Goal: Task Accomplishment & Management: Use online tool/utility

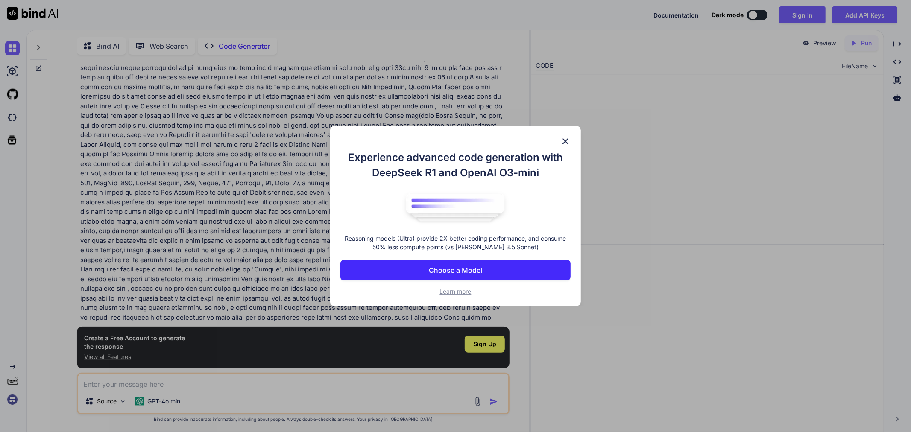
scroll to position [3, 0]
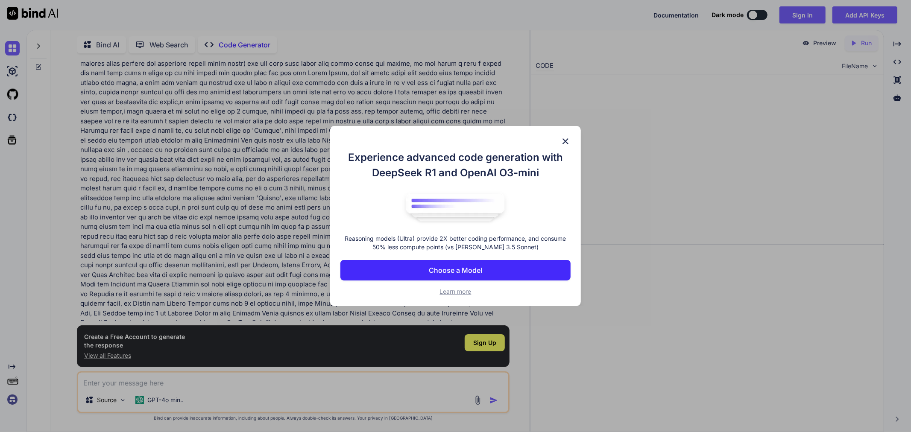
scroll to position [369, 0]
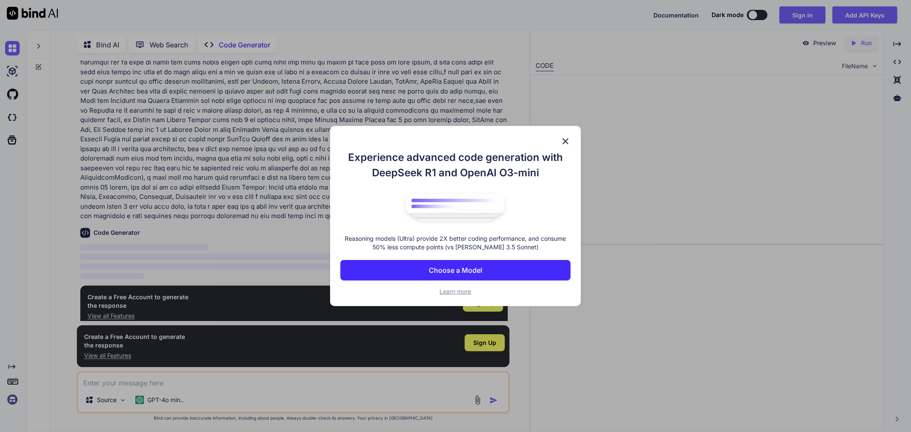
click at [449, 268] on p "Choose a Model" at bounding box center [455, 270] width 53 height 10
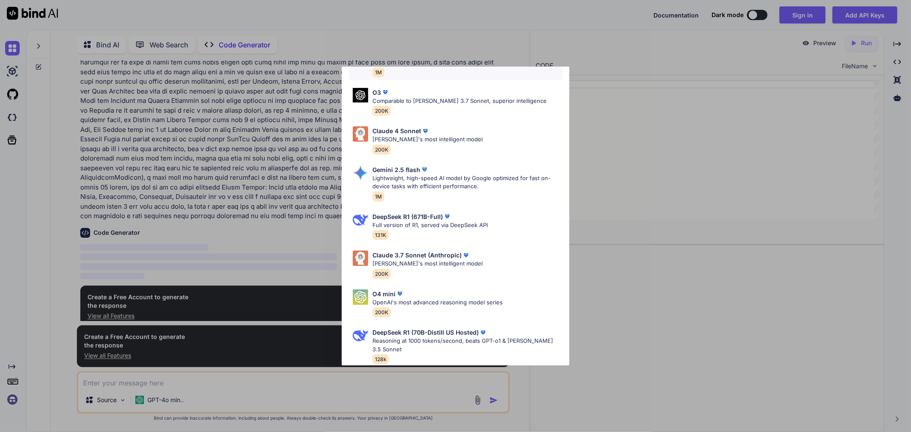
scroll to position [0, 0]
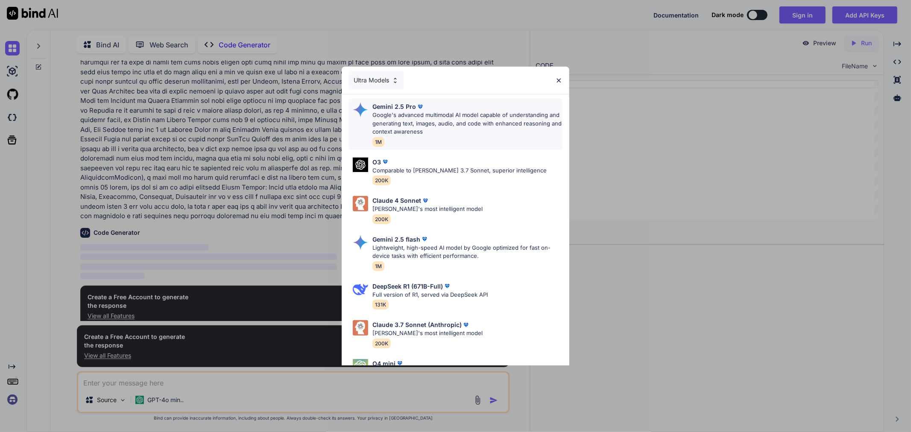
click at [446, 144] on div "Gemini 2.5 Pro Google's advanced multimodal AI model capable of understanding a…" at bounding box center [467, 124] width 190 height 44
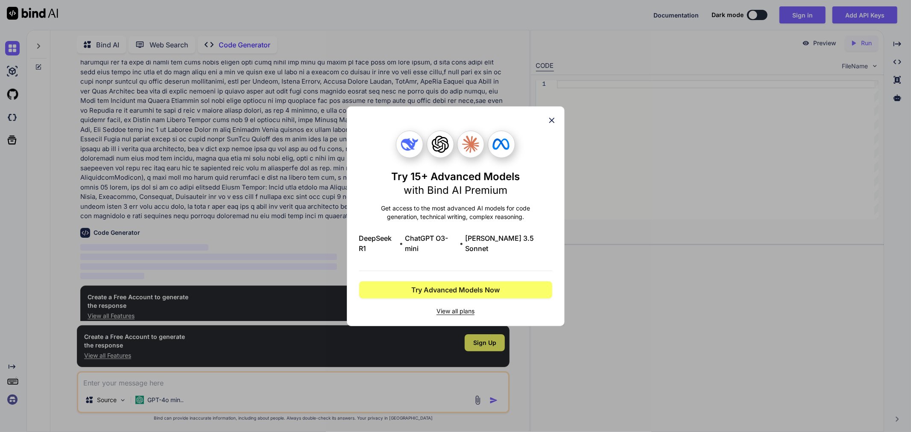
click at [549, 119] on div "Try 15+ Advanced Models with Bind AI Premium Get access to the most advanced AI…" at bounding box center [455, 216] width 193 height 219
click at [551, 125] on icon at bounding box center [551, 120] width 9 height 9
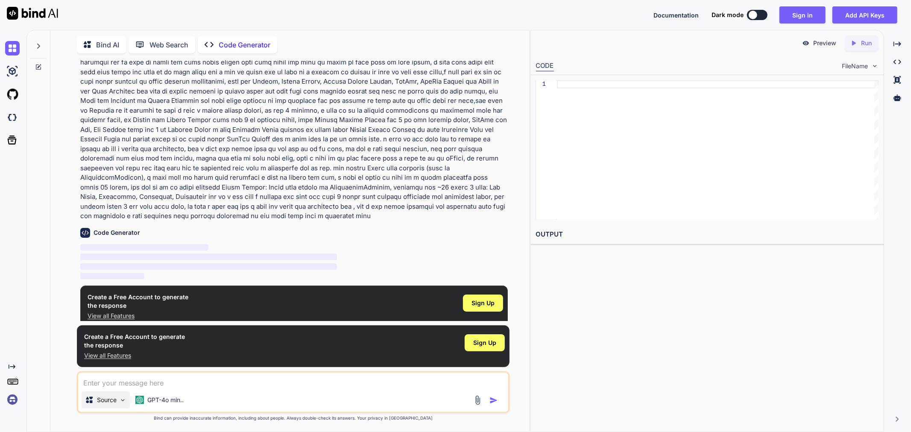
click at [123, 401] on img at bounding box center [122, 400] width 7 height 7
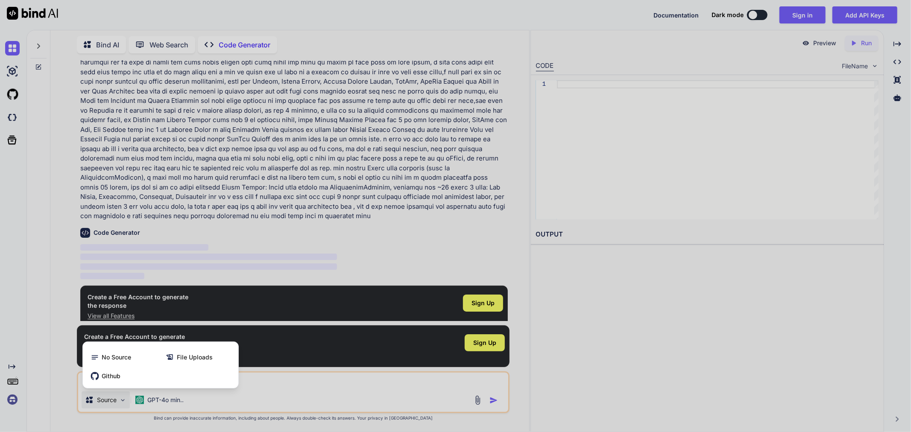
click at [123, 401] on div at bounding box center [455, 216] width 911 height 432
type textarea "x"
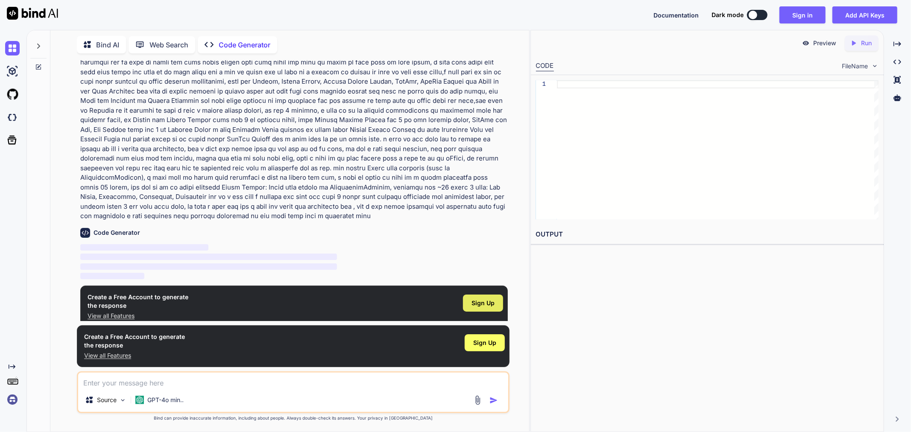
click at [468, 295] on div "Sign Up" at bounding box center [483, 303] width 40 height 17
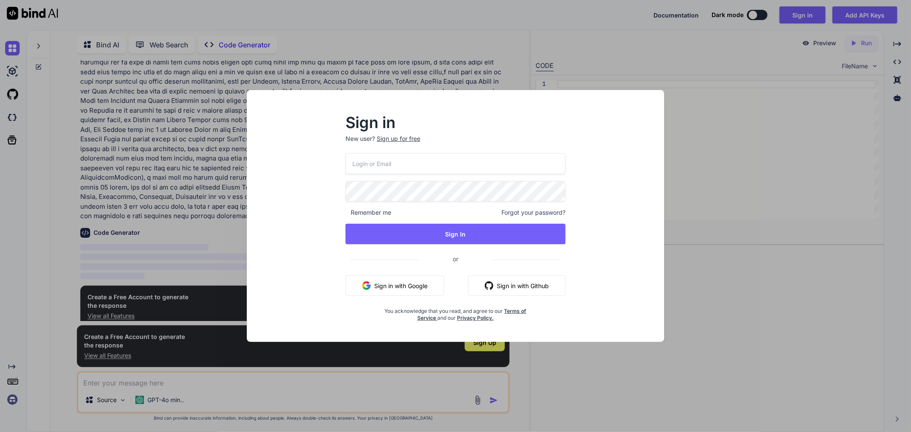
click at [450, 170] on input "email" at bounding box center [455, 163] width 220 height 21
click at [404, 139] on p "New user? Sign up for free" at bounding box center [455, 144] width 220 height 19
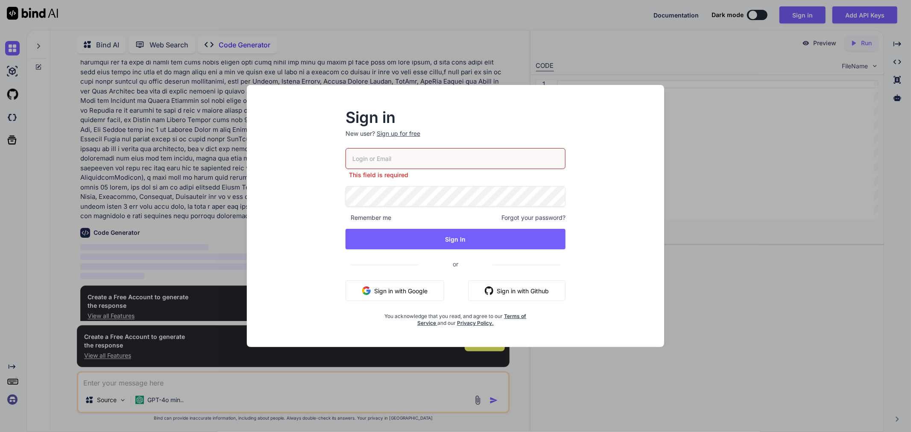
click at [405, 296] on button "Sign in with Google" at bounding box center [394, 291] width 99 height 20
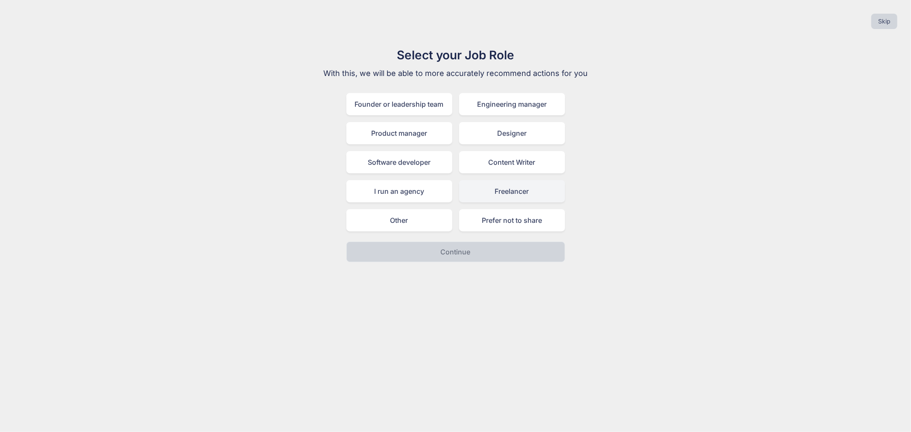
click at [502, 191] on div "Freelancer" at bounding box center [512, 191] width 106 height 22
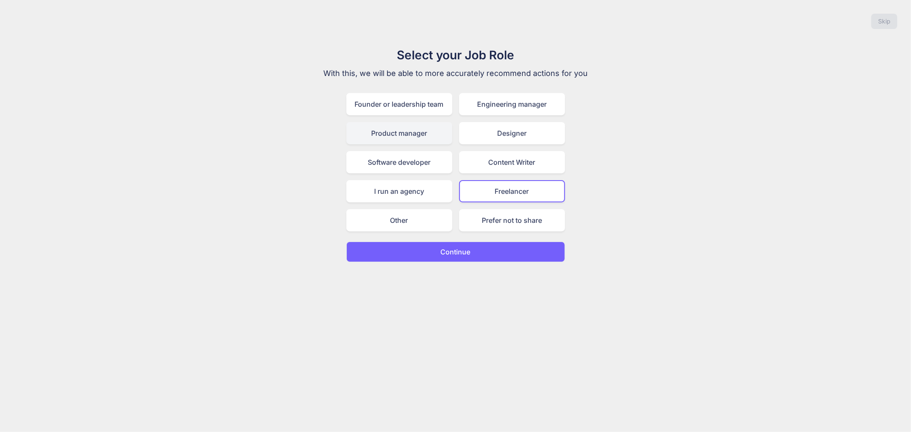
click at [386, 129] on div "Product manager" at bounding box center [399, 133] width 106 height 22
click at [481, 193] on div "Freelancer" at bounding box center [512, 191] width 106 height 22
click at [412, 137] on div "Product manager" at bounding box center [399, 133] width 106 height 22
click at [467, 247] on p "Continue" at bounding box center [456, 252] width 30 height 10
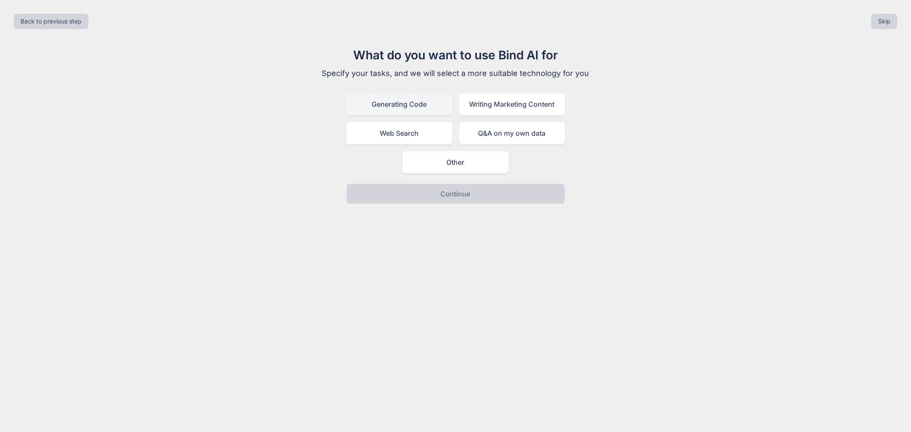
click at [420, 110] on div "Generating Code" at bounding box center [399, 104] width 106 height 22
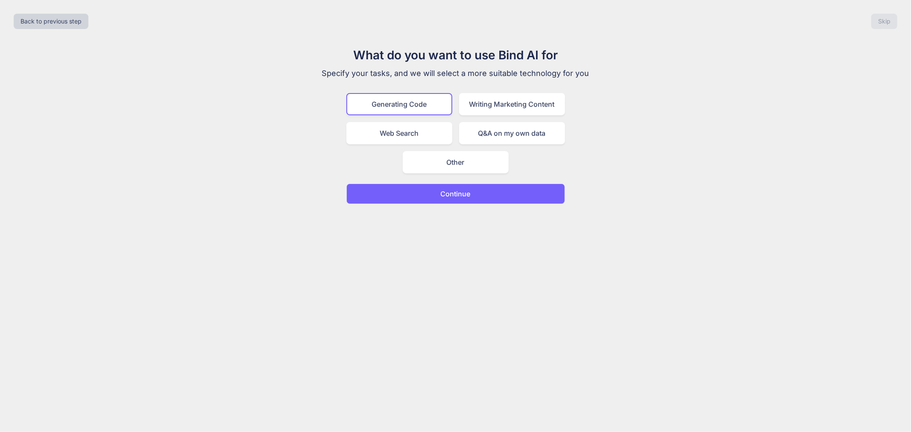
click at [435, 188] on button "Continue" at bounding box center [455, 194] width 219 height 20
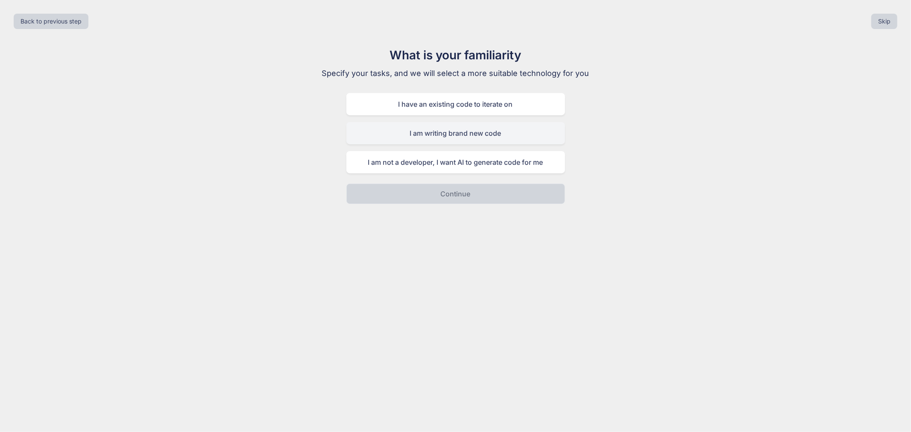
click at [445, 134] on div "I am writing brand new code" at bounding box center [455, 133] width 219 height 22
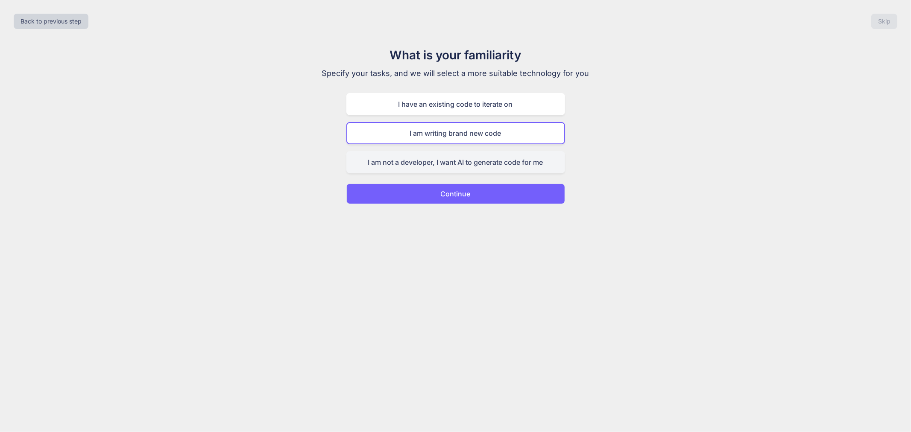
click at [450, 155] on div "I am not a developer, I want AI to generate code for me" at bounding box center [455, 162] width 219 height 22
click at [454, 190] on p "Continue" at bounding box center [456, 194] width 30 height 10
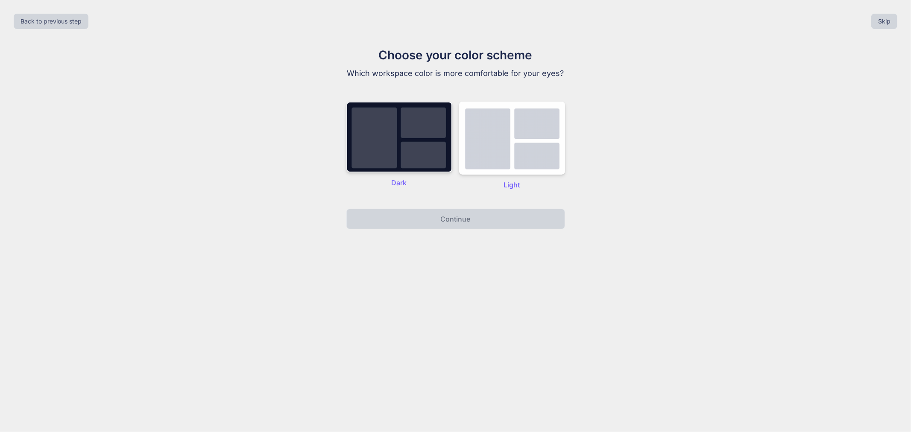
click at [414, 137] on img at bounding box center [399, 137] width 106 height 71
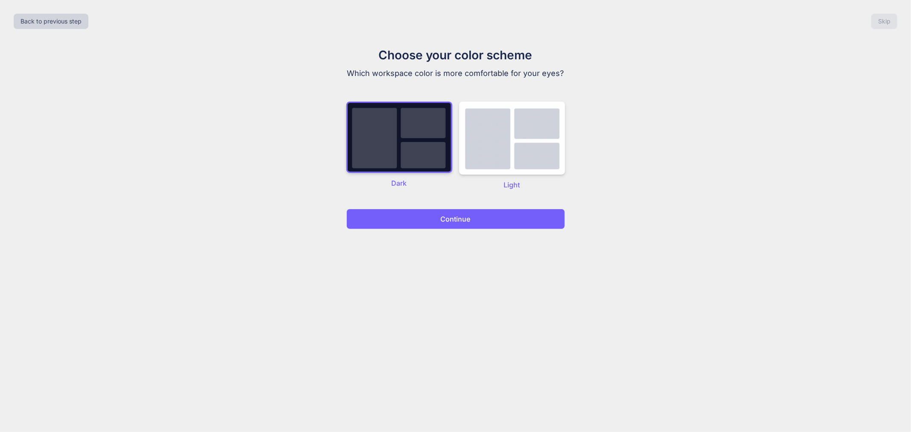
click at [443, 229] on div "Back to previous step Skip Choose your color scheme Which workspace color is mo…" at bounding box center [455, 216] width 911 height 432
click at [443, 224] on button "Continue" at bounding box center [455, 219] width 219 height 20
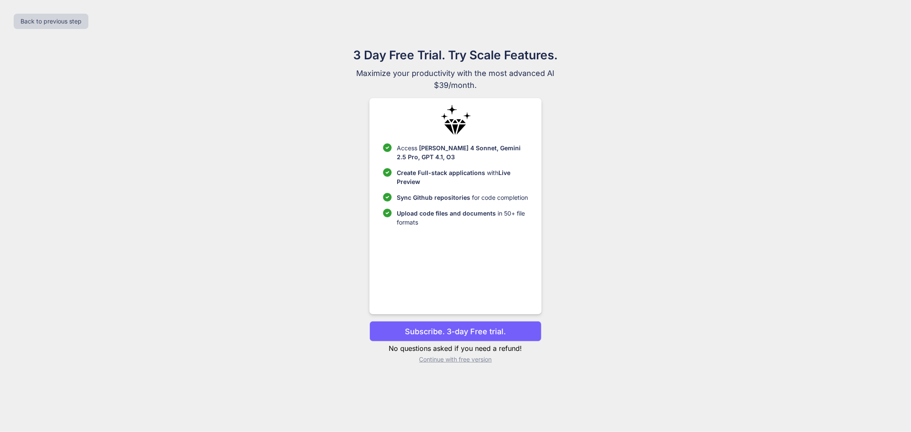
click at [449, 336] on p "Subscribe. 3-day Free trial." at bounding box center [455, 332] width 101 height 12
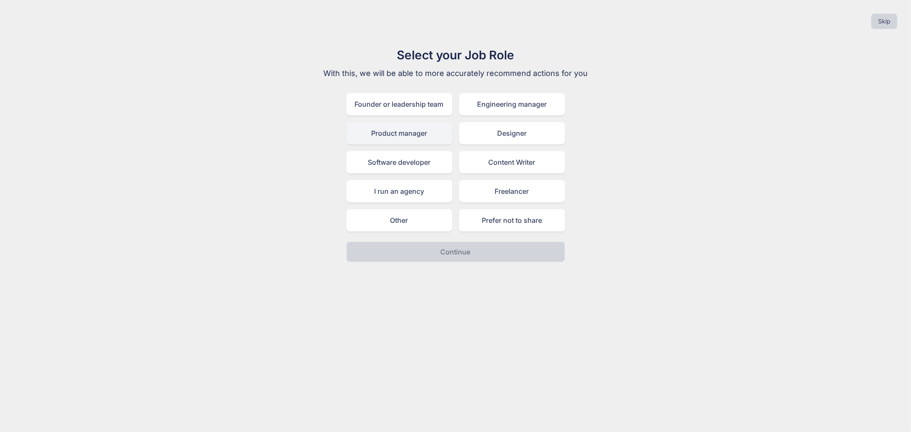
click at [389, 134] on div "Product manager" at bounding box center [399, 133] width 106 height 22
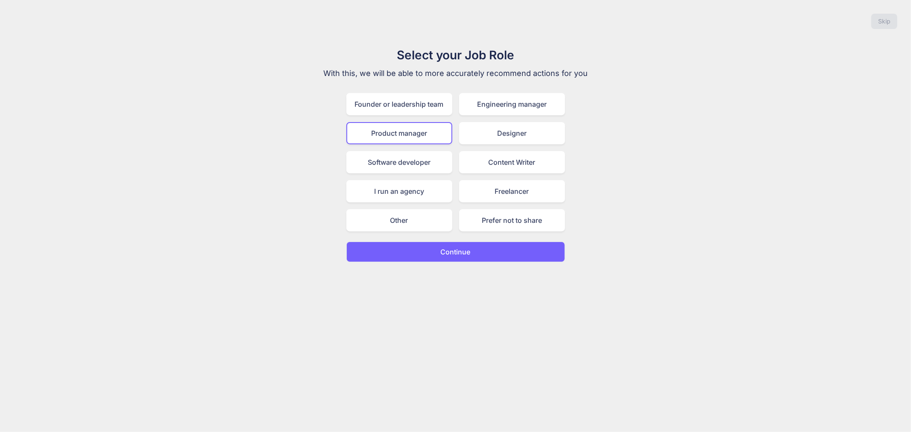
click at [445, 251] on p "Continue" at bounding box center [456, 252] width 30 height 10
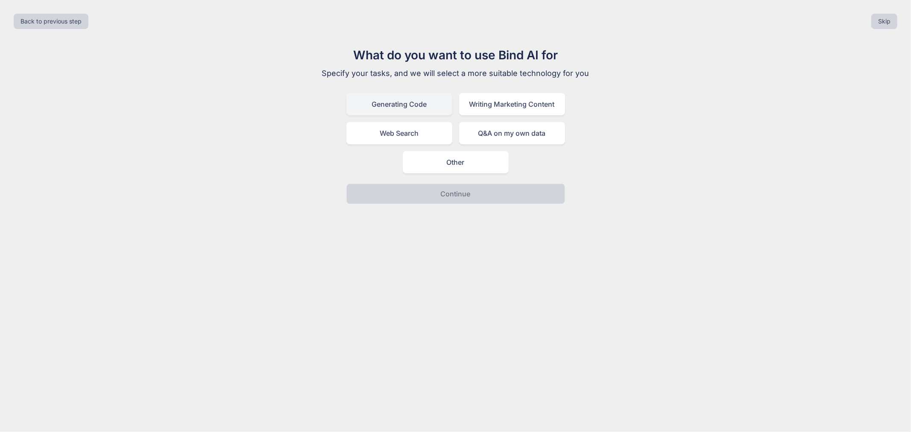
click at [405, 107] on div "Generating Code" at bounding box center [399, 104] width 106 height 22
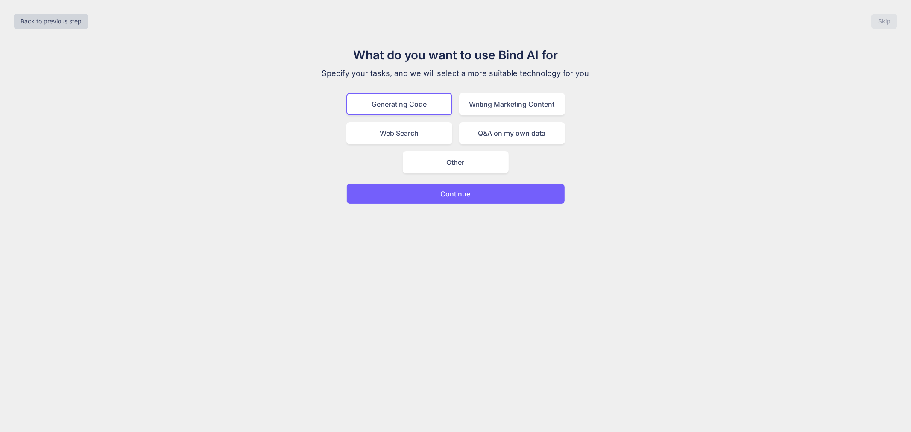
click at [441, 190] on p "Continue" at bounding box center [456, 194] width 30 height 10
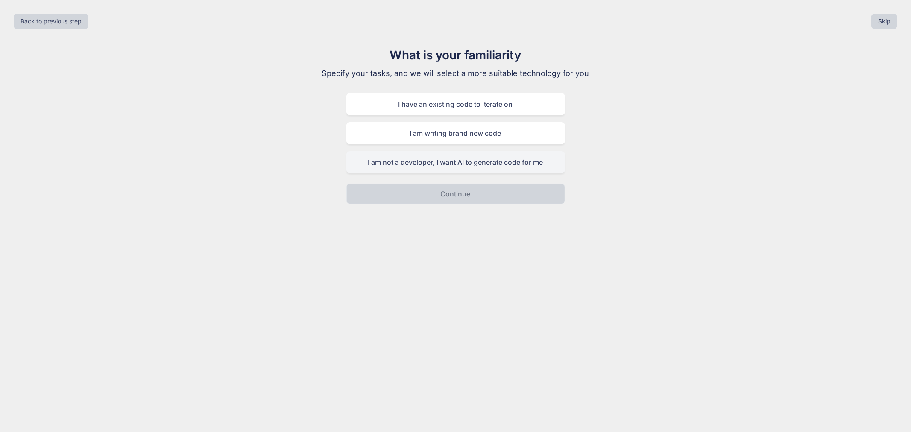
click at [437, 164] on div "I am not a developer, I want AI to generate code for me" at bounding box center [455, 162] width 219 height 22
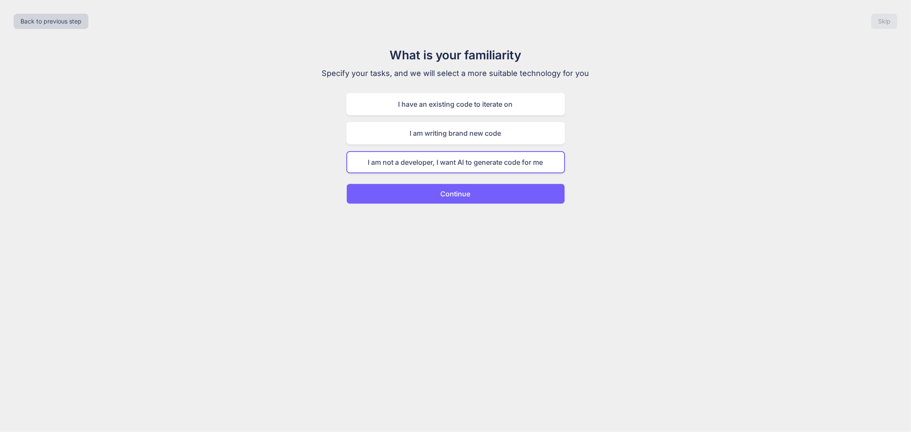
click at [444, 193] on p "Continue" at bounding box center [456, 194] width 30 height 10
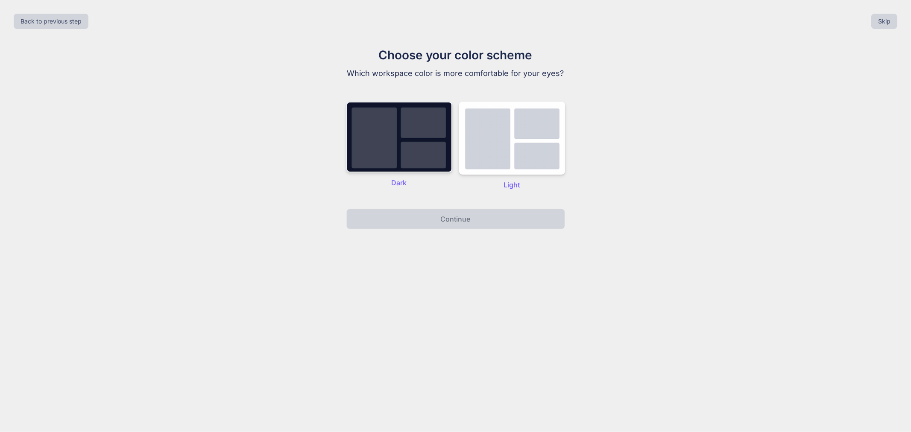
click at [427, 160] on img at bounding box center [399, 137] width 106 height 71
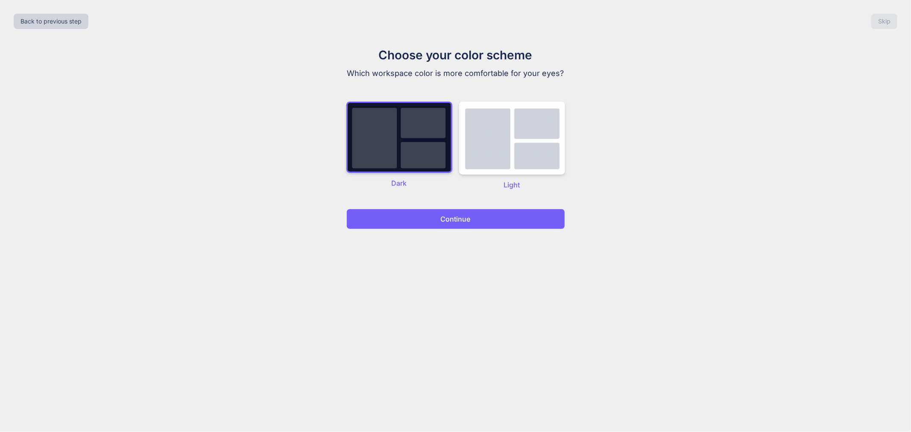
click at [449, 214] on p "Continue" at bounding box center [456, 219] width 30 height 10
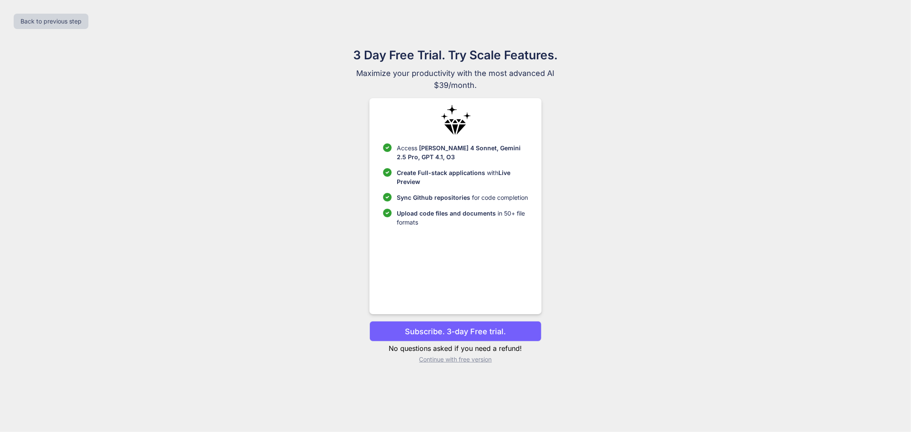
click at [448, 357] on p "Continue with free version" at bounding box center [455, 359] width 172 height 9
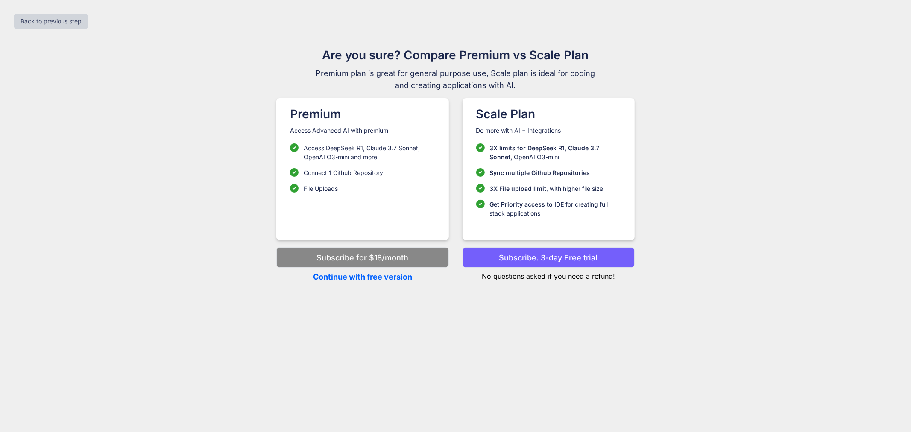
click at [372, 279] on p "Continue with free version" at bounding box center [362, 277] width 172 height 12
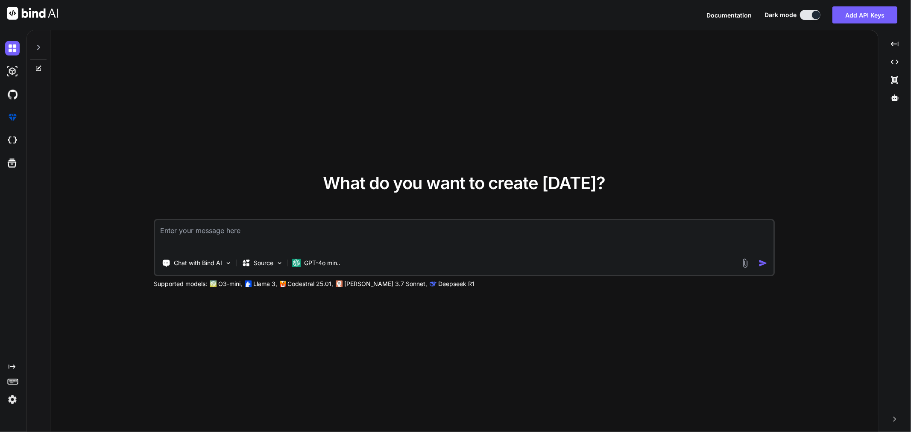
type textarea "x"
type textarea "i want an google apps script app so i want an google app script that is connect…"
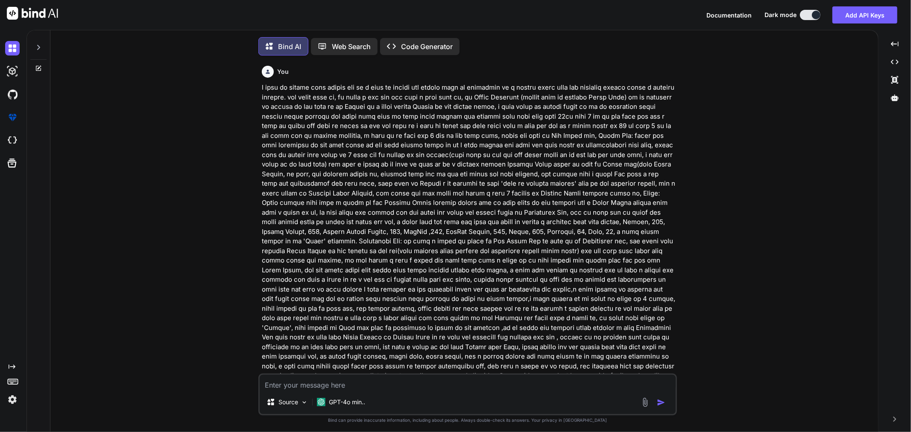
scroll to position [4, 0]
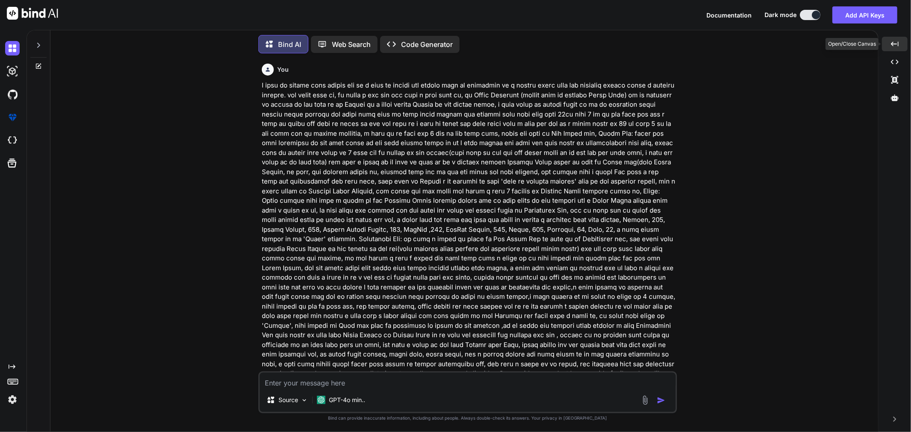
click at [896, 43] on icon "Created with Pixso." at bounding box center [895, 44] width 8 height 8
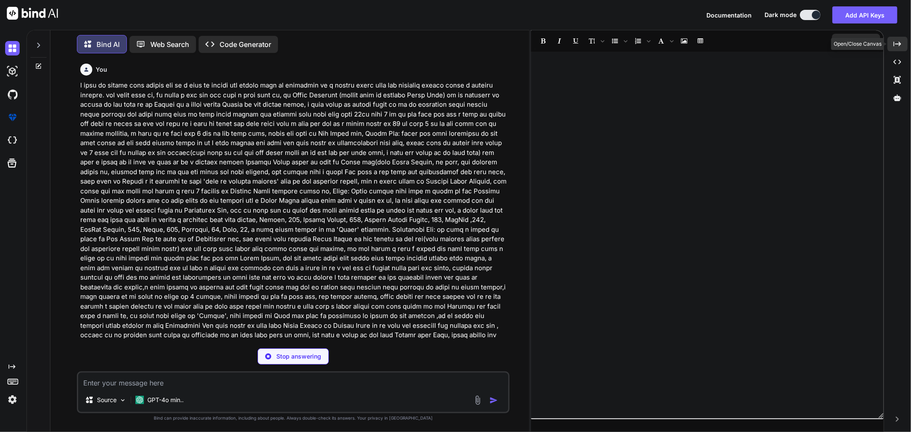
click at [892, 46] on div "Created with Pixso." at bounding box center [897, 44] width 20 height 15
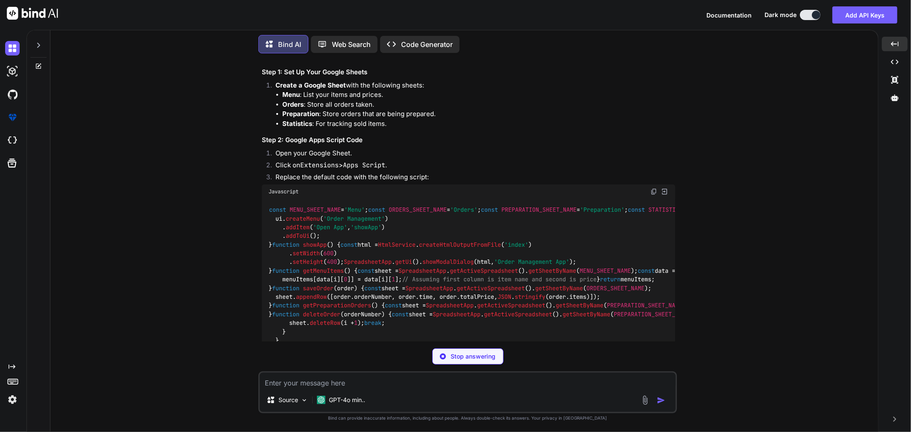
scroll to position [591, 0]
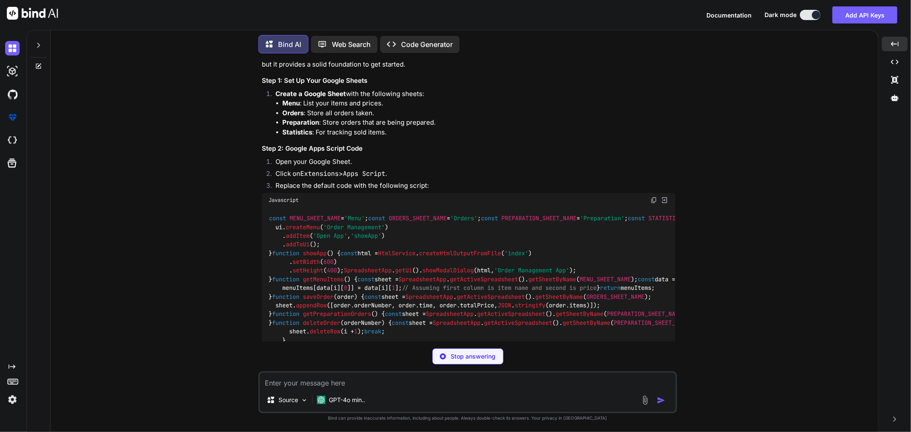
click at [654, 197] on img at bounding box center [653, 200] width 7 height 7
type textarea "x"
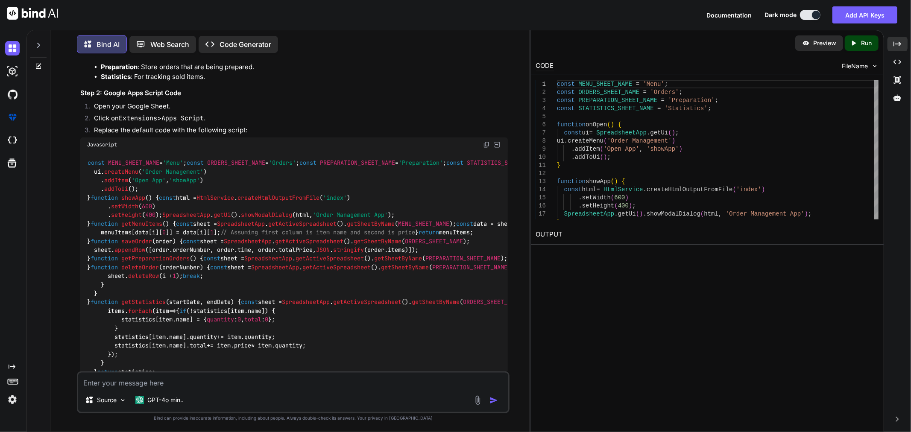
scroll to position [626, 0]
click at [490, 138] on div "Javascript" at bounding box center [293, 145] width 427 height 15
click at [486, 142] on img at bounding box center [486, 145] width 7 height 7
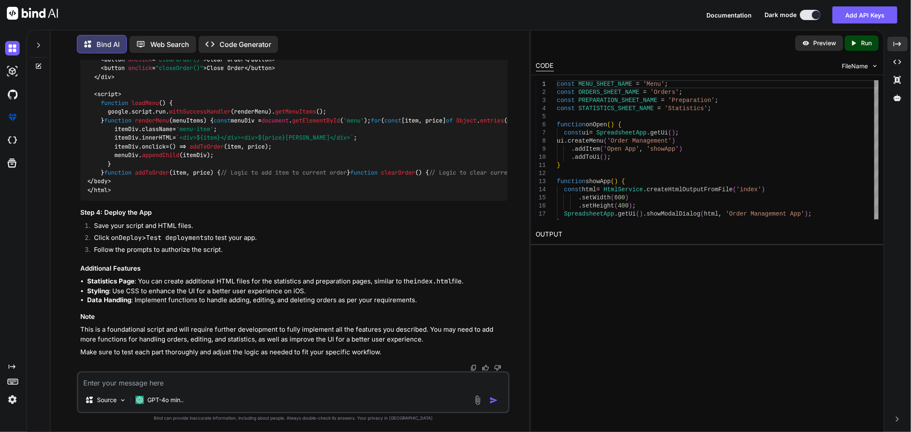
scroll to position [1275, 0]
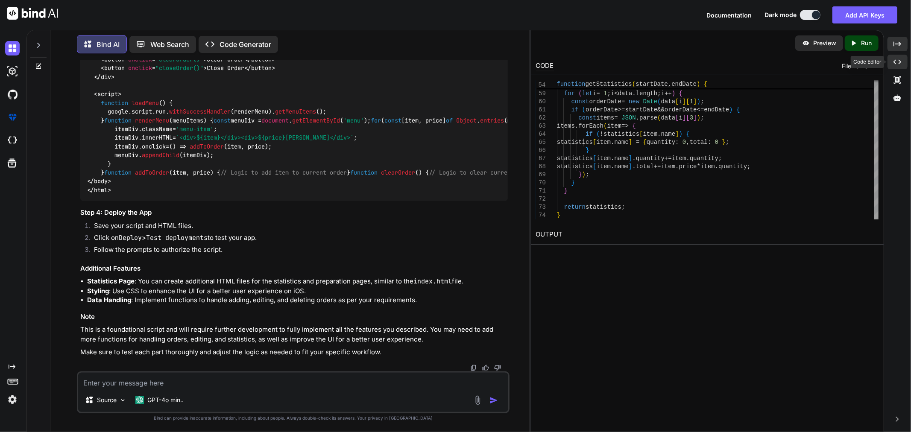
click at [904, 61] on div "Created with Pixso." at bounding box center [897, 62] width 20 height 15
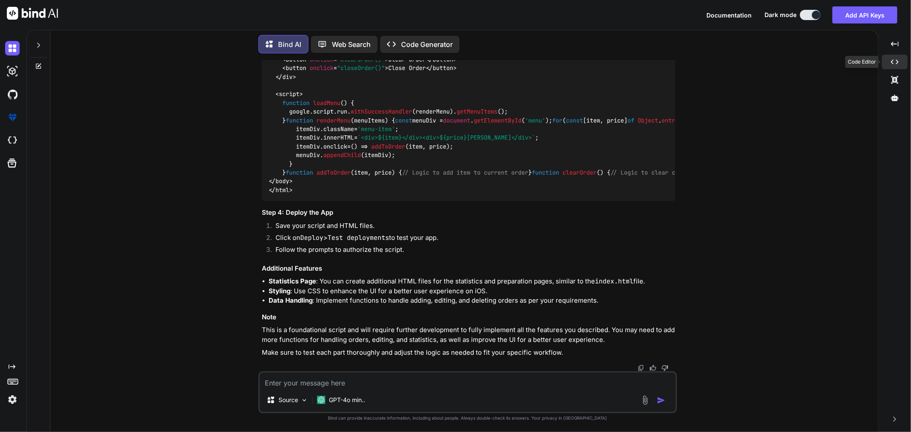
click at [904, 61] on div "Created with Pixso." at bounding box center [895, 62] width 26 height 15
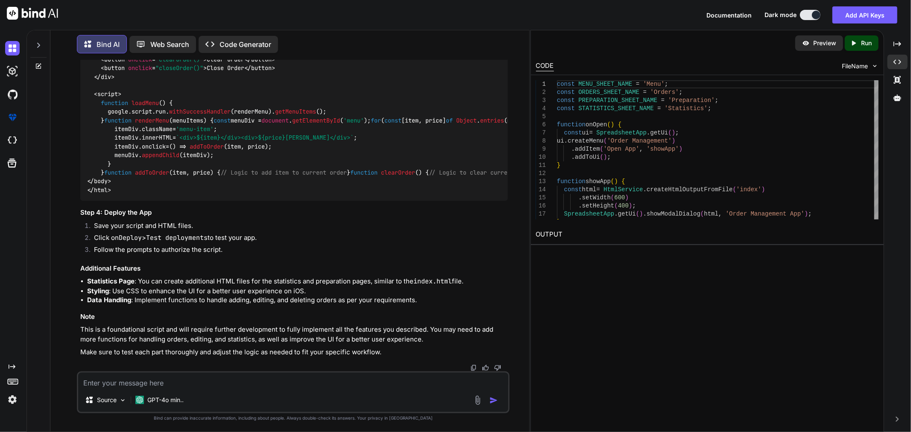
click at [877, 44] on div "Created with Pixso. Run" at bounding box center [862, 42] width 34 height 15
click at [823, 44] on p "Preview" at bounding box center [824, 43] width 23 height 9
click at [820, 48] on div "Preview" at bounding box center [819, 42] width 48 height 15
click at [899, 47] on icon "Created with Pixso." at bounding box center [897, 44] width 8 height 8
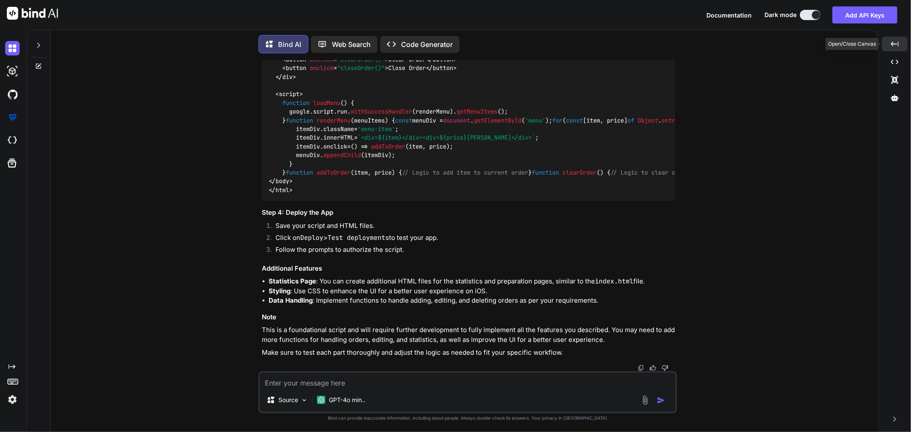
click at [899, 47] on div "Created with Pixso." at bounding box center [895, 44] width 26 height 15
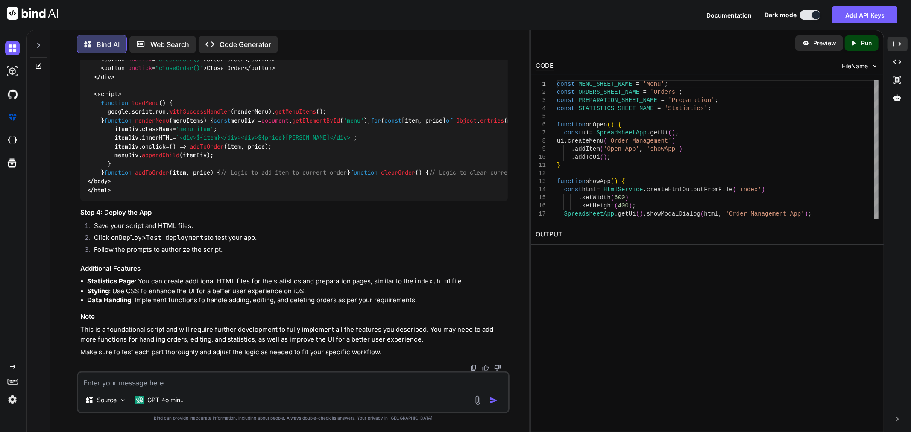
click at [810, 44] on div "Preview" at bounding box center [819, 42] width 48 height 15
click at [865, 66] on span "FileName" at bounding box center [855, 66] width 26 height 9
click at [818, 39] on p "Preview" at bounding box center [824, 43] width 23 height 9
click at [863, 66] on span "FileName" at bounding box center [855, 66] width 26 height 9
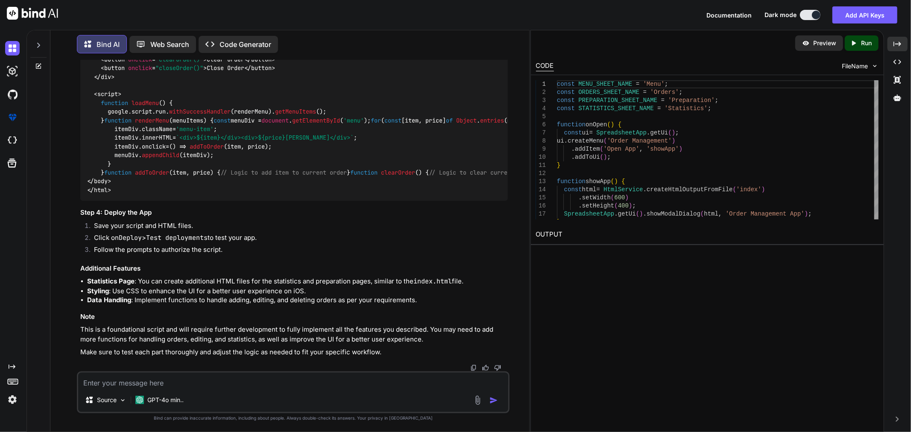
click at [875, 65] on img at bounding box center [874, 65] width 7 height 7
click at [898, 78] on icon at bounding box center [897, 80] width 7 height 8
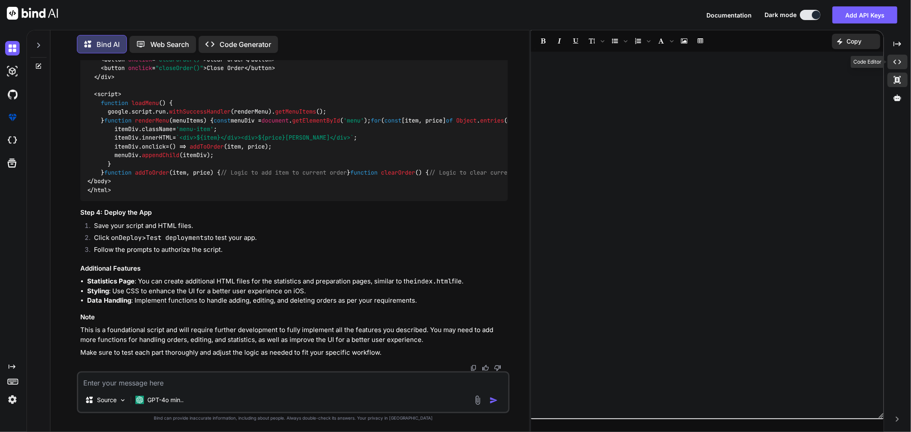
click at [898, 64] on icon "Created with Pixso." at bounding box center [897, 62] width 8 height 8
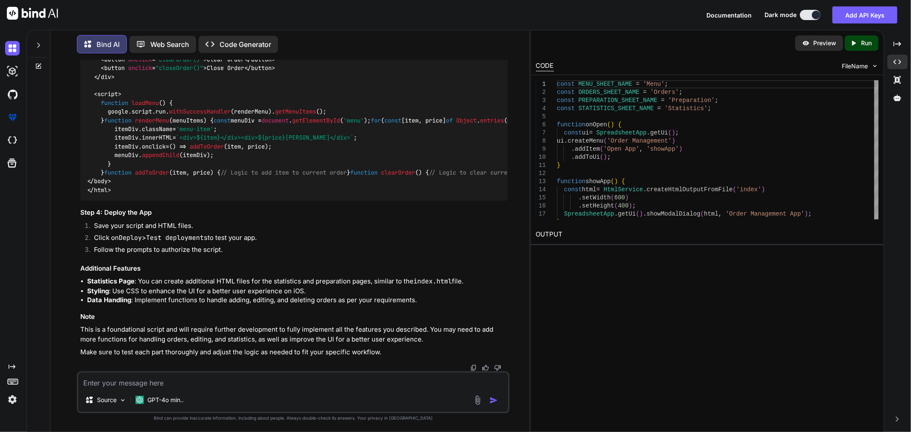
click at [868, 66] on div "FileName" at bounding box center [860, 66] width 37 height 9
click at [857, 66] on span "FileName" at bounding box center [855, 66] width 26 height 9
click at [872, 63] on img at bounding box center [874, 65] width 7 height 7
click at [874, 64] on img at bounding box center [874, 65] width 7 height 7
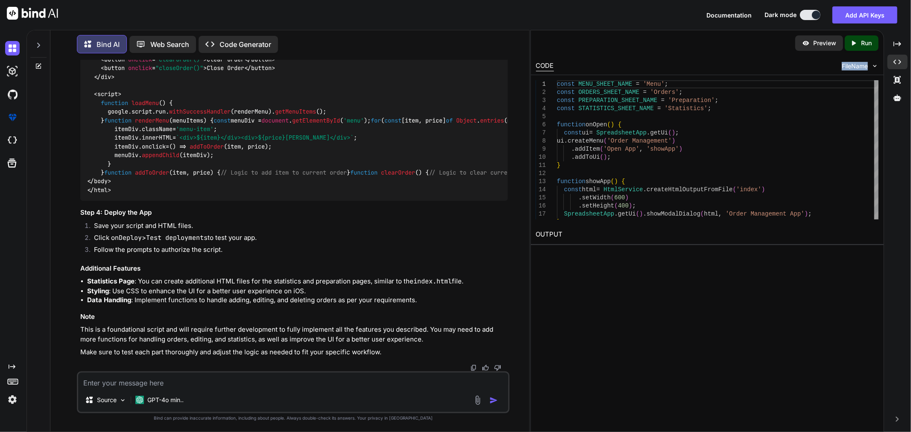
scroll to position [1737, 0]
click at [167, 389] on div "Source GPT-4o min.." at bounding box center [293, 392] width 433 height 42
click at [173, 386] on textarea at bounding box center [293, 380] width 430 height 15
paste textarea "Script function not found: doGet"
type textarea "i got this error Script function not found: doGet"
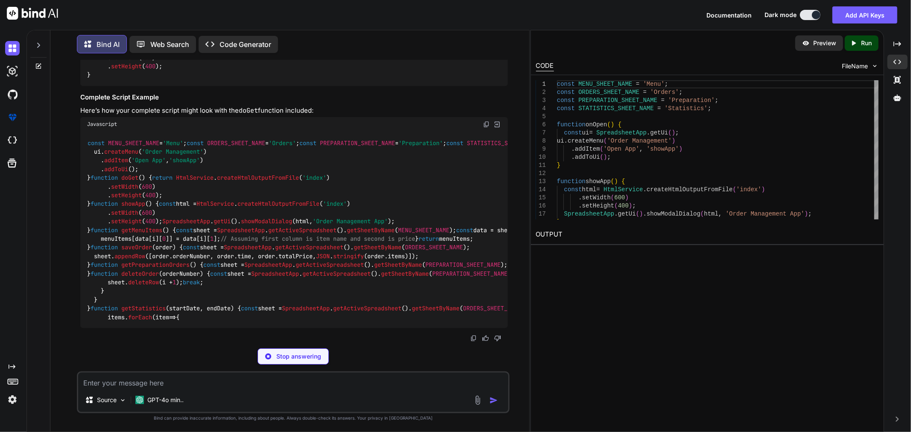
scroll to position [2136, 0]
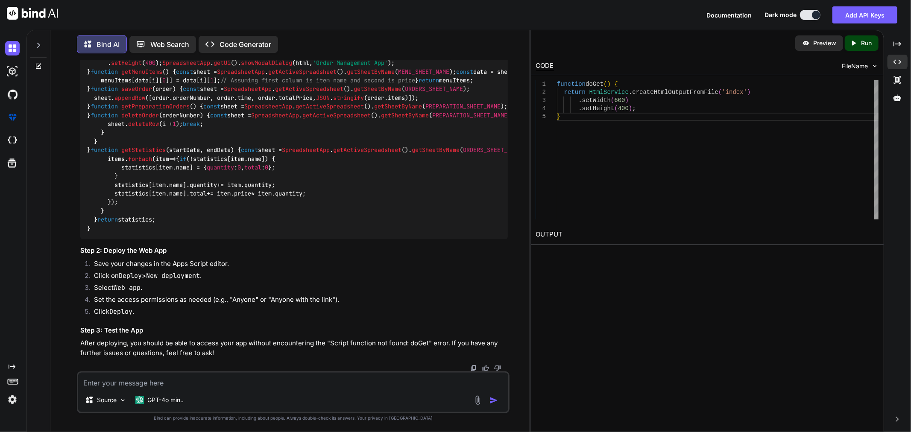
scroll to position [2138, 0]
click at [204, 388] on textarea at bounding box center [293, 380] width 430 height 15
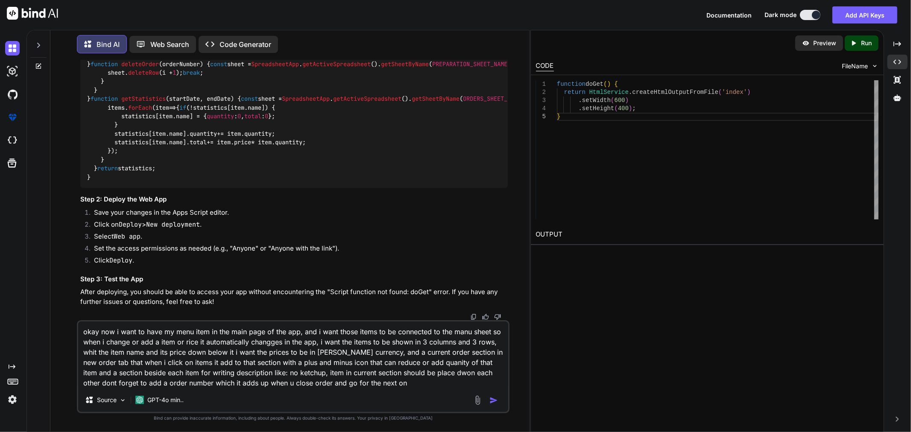
type textarea "okay now i want to have my menu item in the main page of the app, and i want th…"
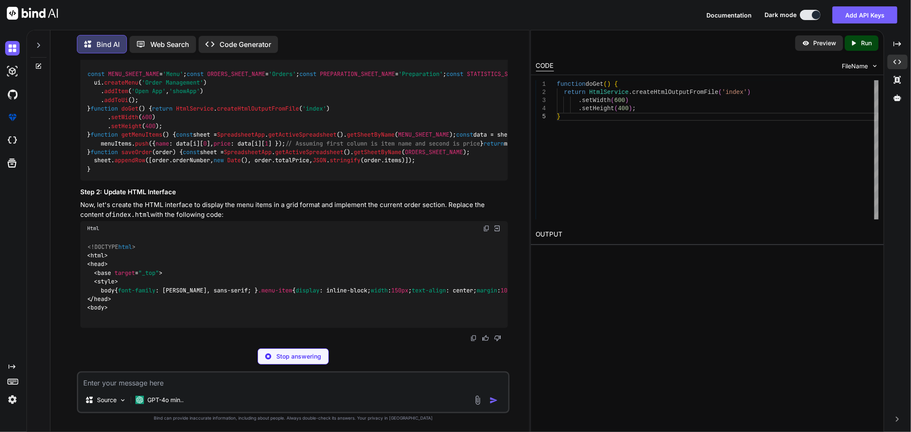
scroll to position [3212, 0]
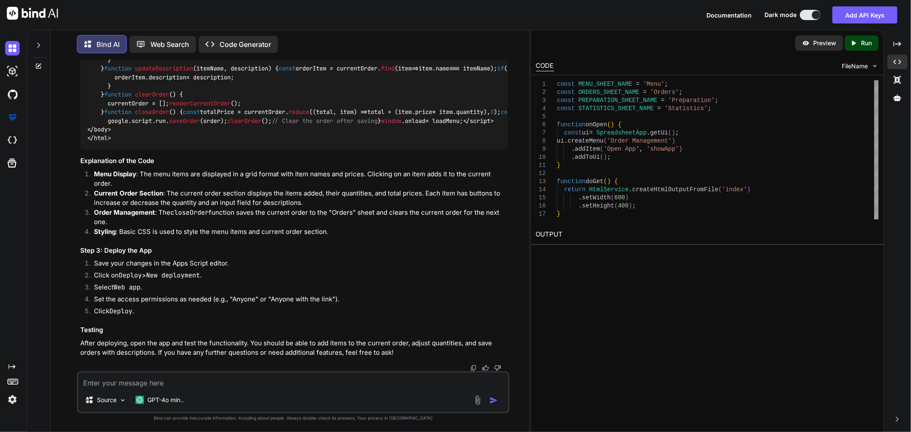
scroll to position [3654, 0]
click at [257, 44] on p "Code Generator" at bounding box center [245, 44] width 52 height 10
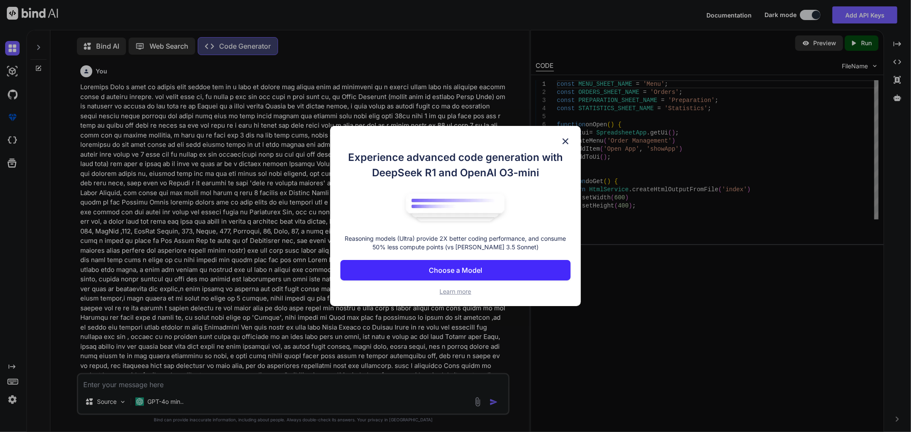
scroll to position [3, 0]
click at [566, 142] on img at bounding box center [565, 141] width 10 height 10
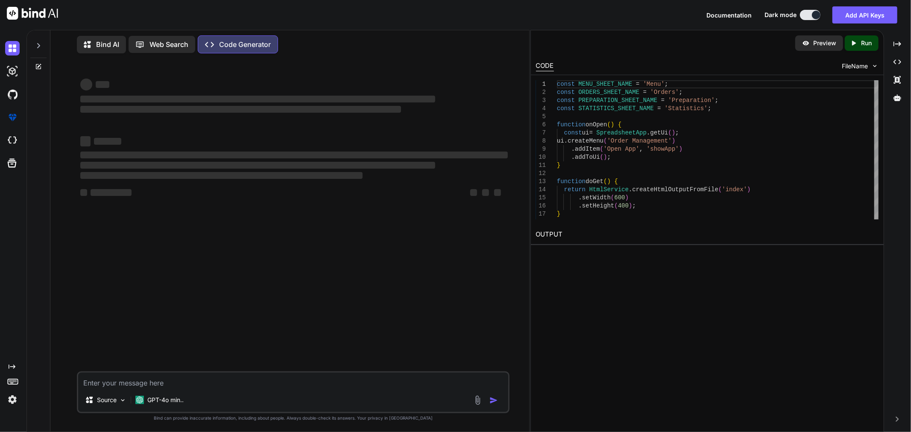
scroll to position [0, 0]
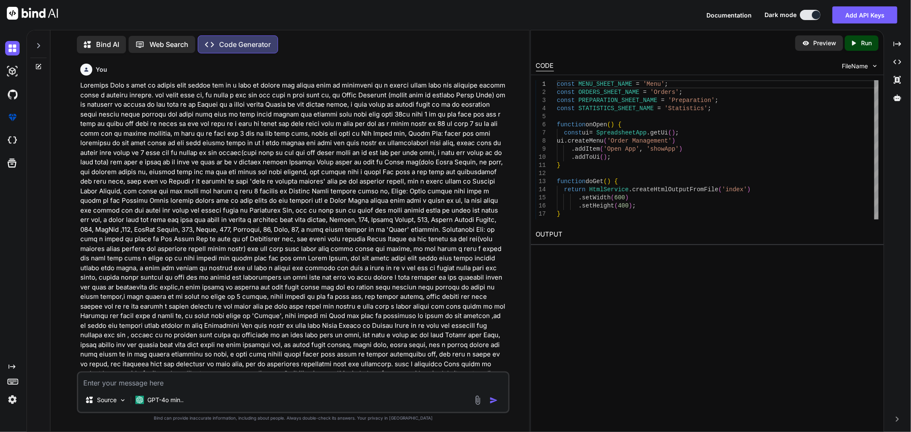
click at [270, 190] on p at bounding box center [293, 335] width 427 height 509
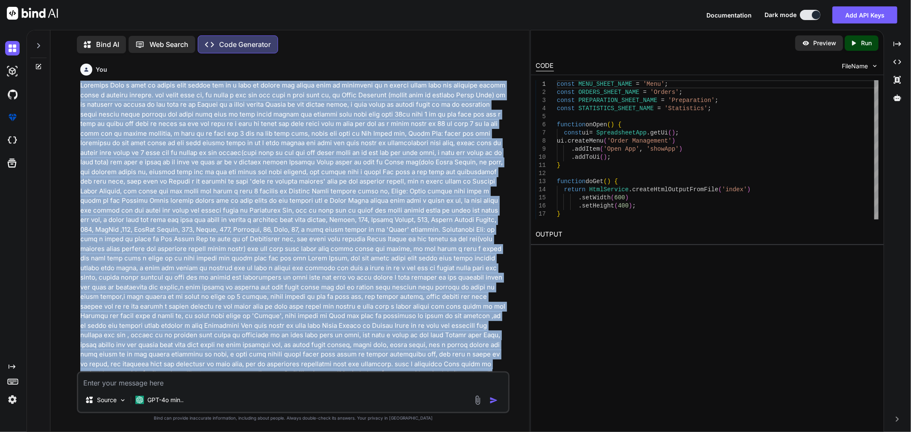
click at [270, 190] on p at bounding box center [293, 335] width 427 height 509
copy p "Generate Code i want an google apps script app so i want an google app script t…"
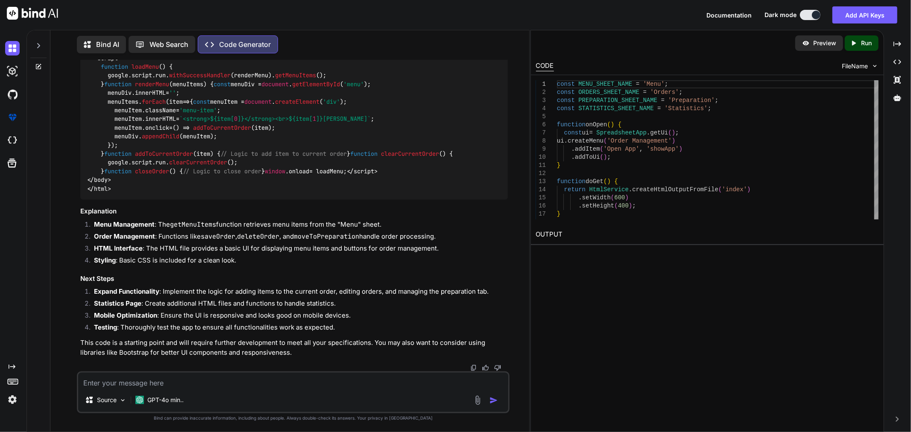
scroll to position [1962, 0]
click at [206, 389] on div "Source GPT-4o min.." at bounding box center [293, 392] width 433 height 42
click at [206, 383] on textarea at bounding box center [293, 380] width 430 height 15
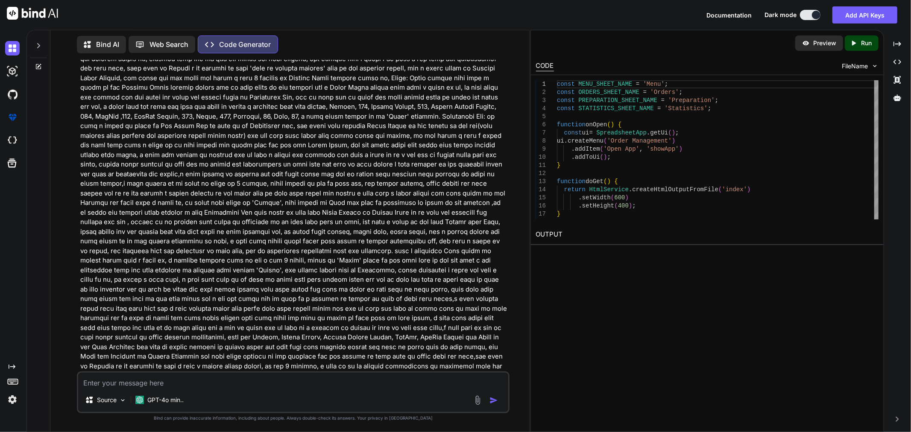
scroll to position [113, 0]
click at [111, 41] on p "Bind AI" at bounding box center [107, 44] width 23 height 10
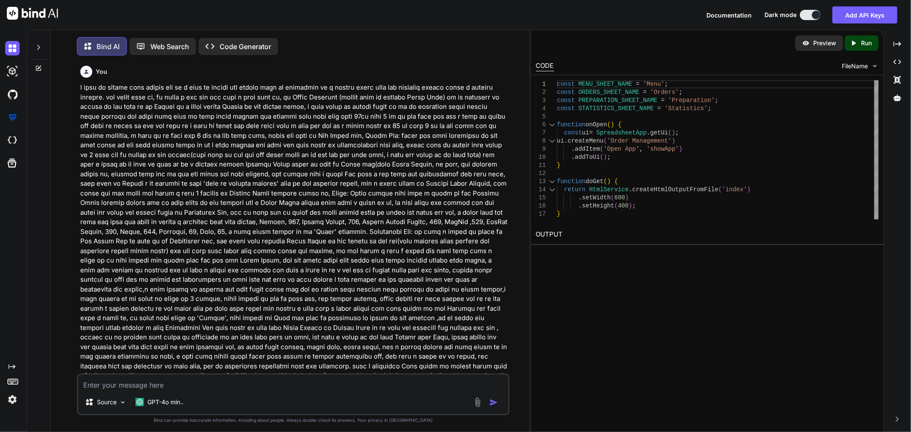
scroll to position [4, 0]
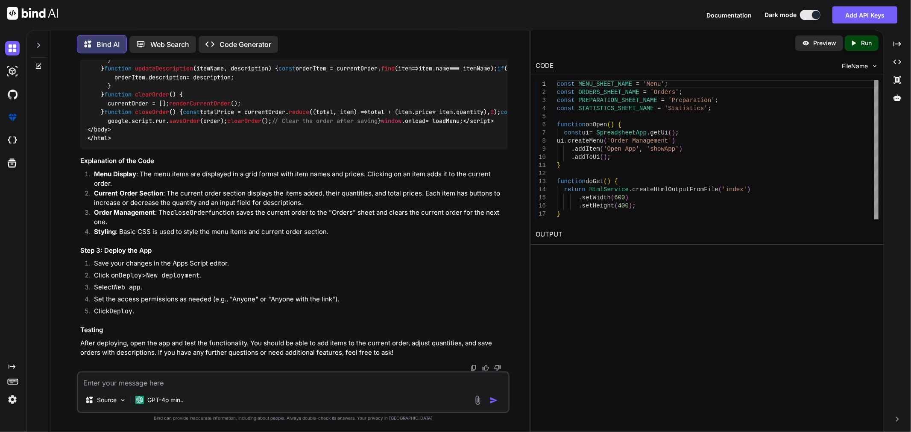
click at [819, 50] on div "Preview" at bounding box center [819, 42] width 48 height 15
click at [258, 53] on div "Bind AI Web Search Created with Pixso. Code Generator" at bounding box center [293, 44] width 433 height 25
click at [255, 46] on p "Code Generator" at bounding box center [245, 44] width 52 height 10
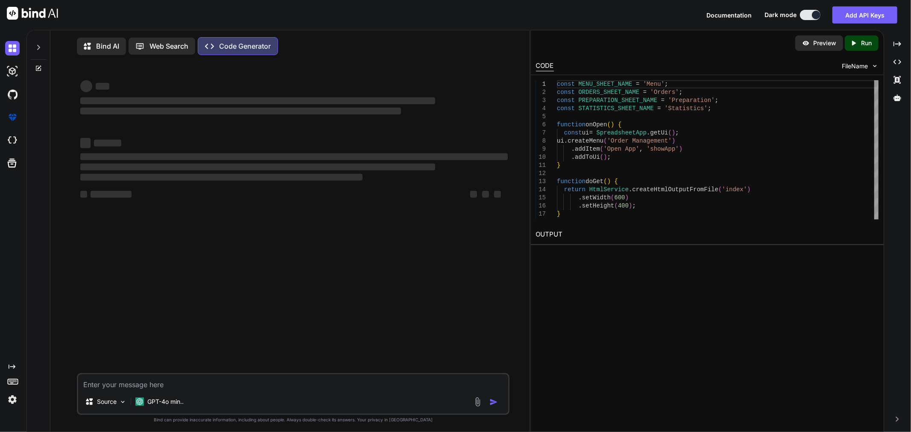
click at [216, 401] on div "Source GPT-4o min.." at bounding box center [293, 403] width 430 height 20
click at [216, 388] on textarea at bounding box center [293, 381] width 430 height 15
paste textarea "Generate Code i want an google apps script app so i want an google app script t…"
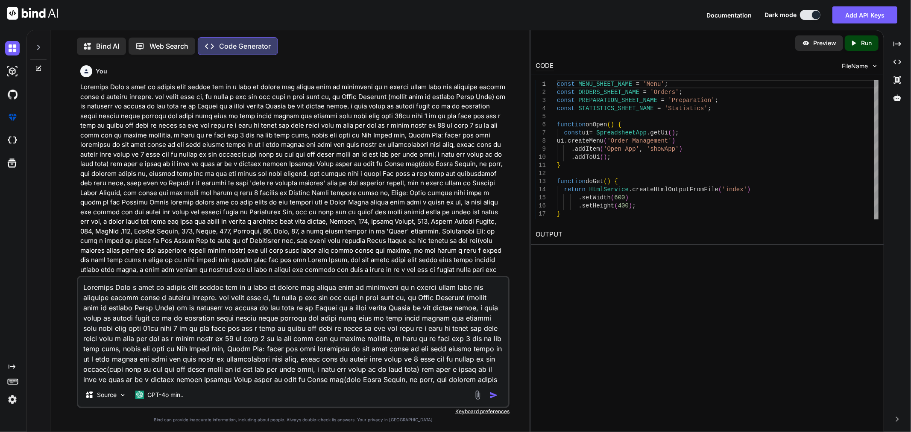
type textarea "Generate Code i want an google apps script app so i want an google app script t…"
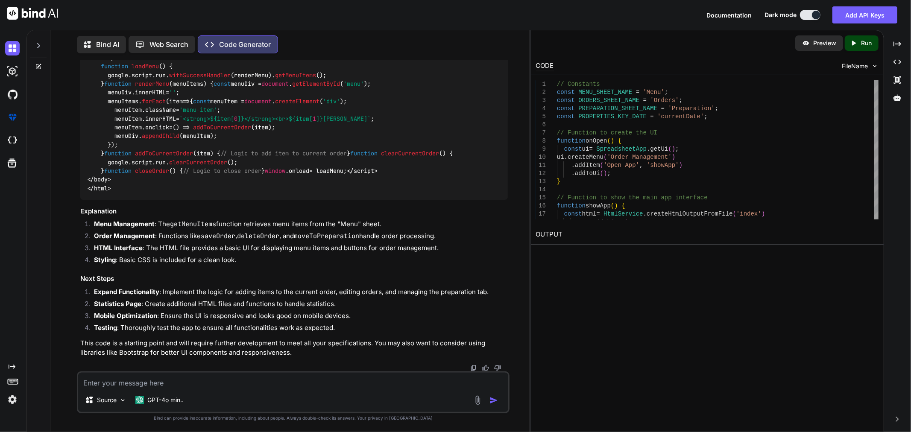
scroll to position [4298, 0]
